Goal: Task Accomplishment & Management: Manage account settings

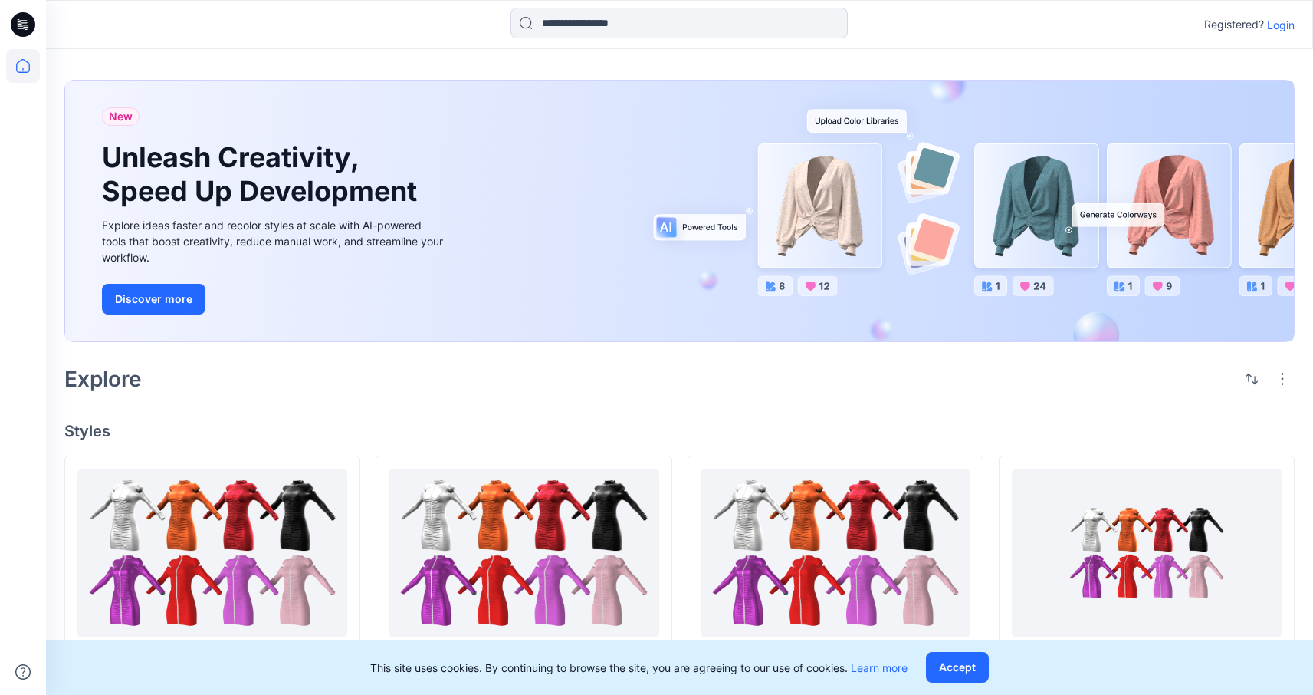
click at [1292, 25] on p "Login" at bounding box center [1281, 25] width 28 height 16
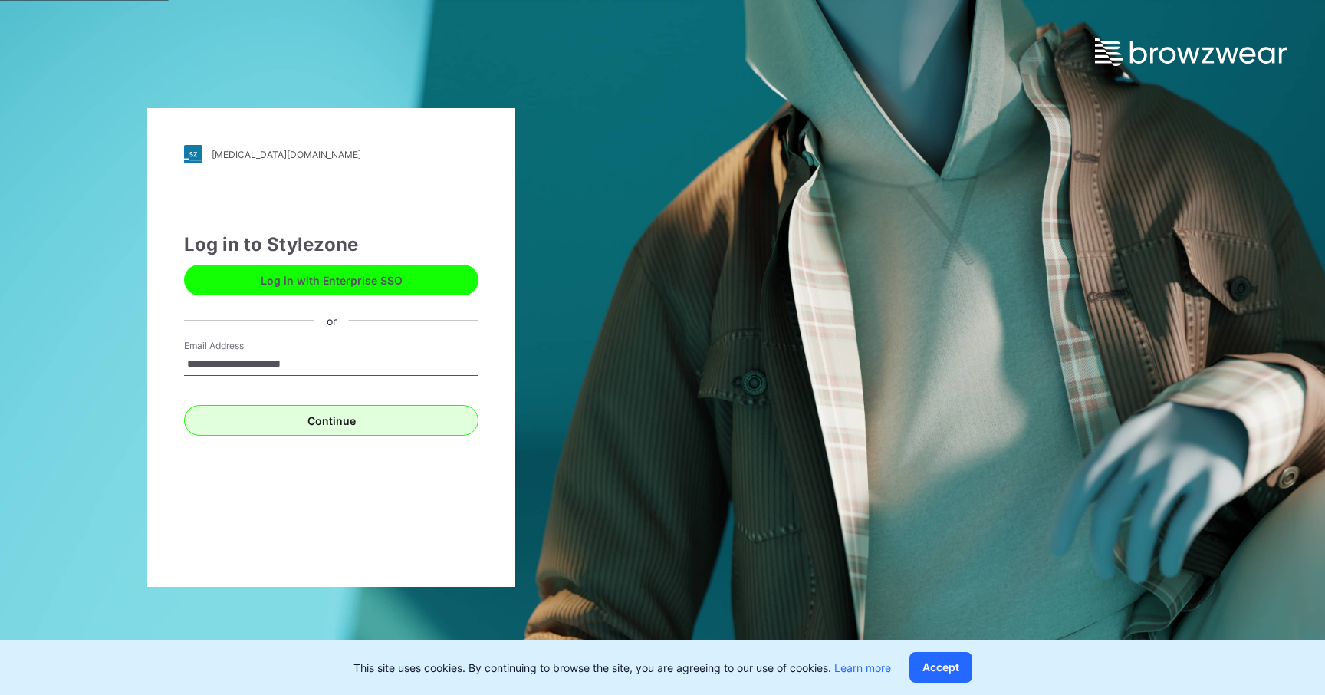
type input "**********"
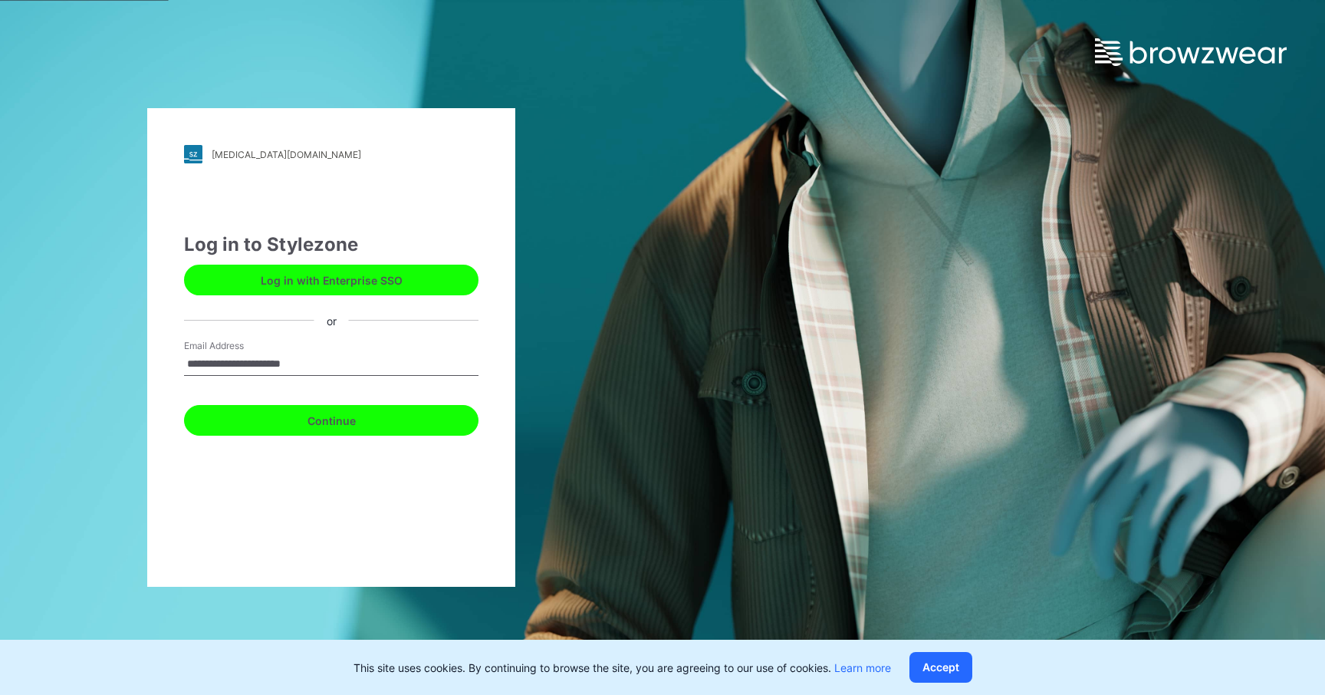
click at [363, 409] on button "Continue" at bounding box center [331, 420] width 294 height 31
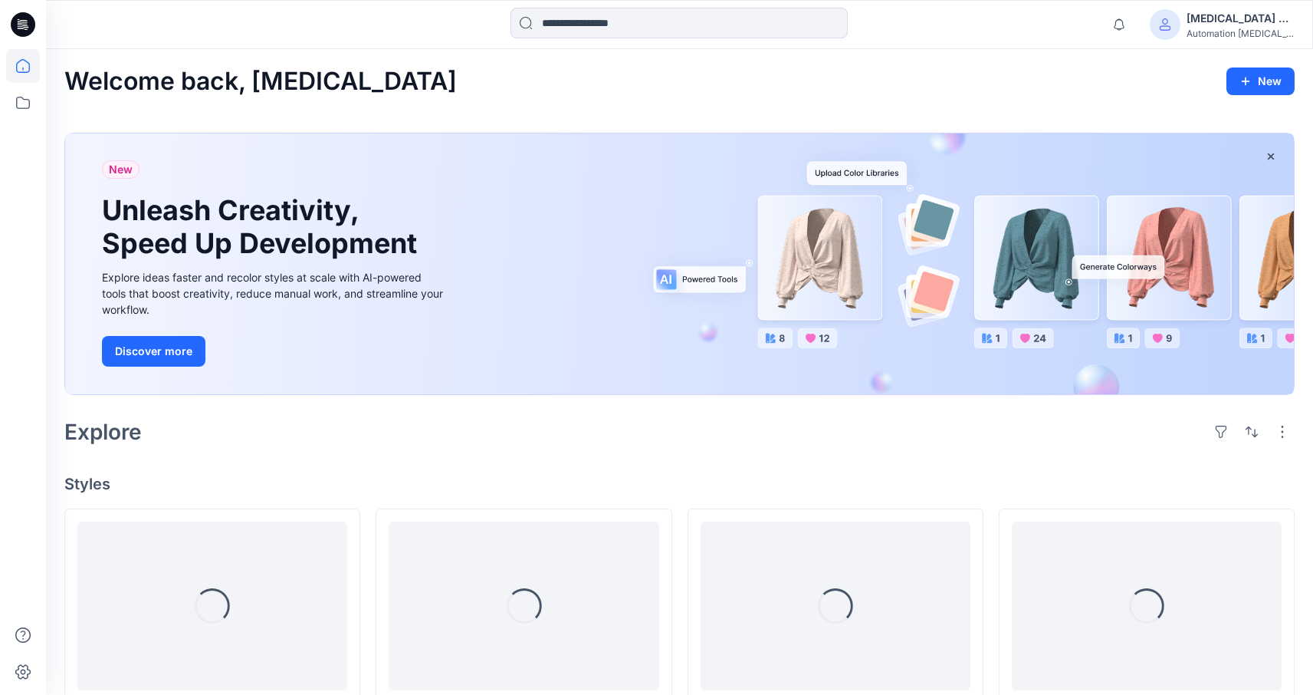
click at [1229, 13] on div "[MEDICAL_DATA] +567" at bounding box center [1240, 18] width 107 height 18
